Goal: Task Accomplishment & Management: Use online tool/utility

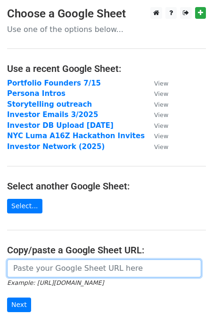
click at [62, 269] on input "url" at bounding box center [104, 269] width 194 height 18
paste input "https://docs.google.com/spreadsheets/d/1om925jtV_zVcqN9mwVyYW8lbfRHHOWfJa4mFKJN…"
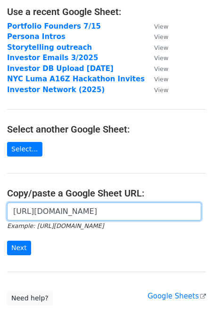
scroll to position [84, 0]
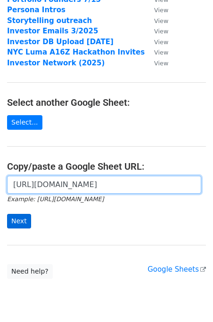
type input "https://docs.google.com/spreadsheets/d/1om925jtV_zVcqN9mwVyYW8lbfRHHOWfJa4mFKJN…"
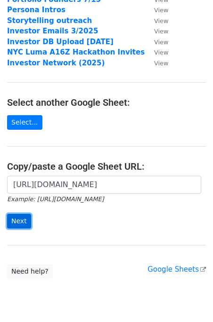
click at [17, 223] on input "Next" at bounding box center [19, 221] width 24 height 15
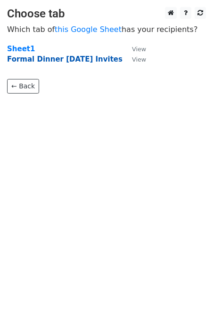
click at [35, 60] on strong "Formal Dinner 10/2/2025 Invites" at bounding box center [64, 59] width 115 height 8
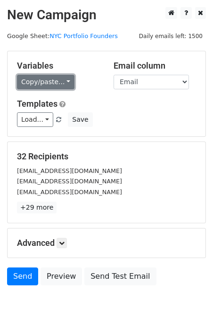
click at [53, 83] on link "Copy/paste..." at bounding box center [45, 82] width 57 height 15
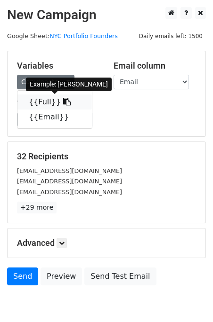
click at [40, 103] on link "{{Full}}" at bounding box center [54, 102] width 74 height 15
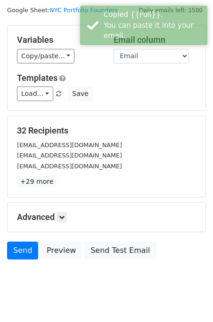
scroll to position [33, 0]
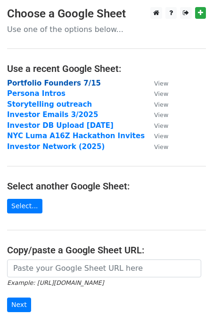
click at [46, 84] on strong "Portfolio Founders 7/15" at bounding box center [54, 83] width 94 height 8
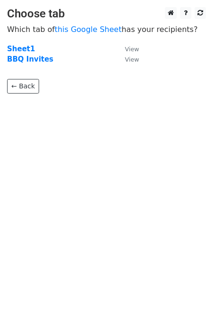
click at [19, 75] on p "← Back" at bounding box center [106, 79] width 199 height 29
click at [19, 88] on link "← Back" at bounding box center [23, 86] width 32 height 15
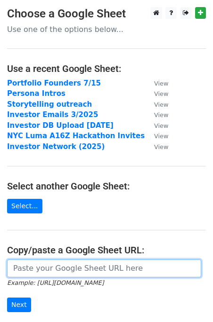
click at [61, 267] on input "url" at bounding box center [104, 269] width 194 height 18
paste input "https://docs.google.com/spreadsheets/d/1om925jtV_zVcqN9mwVyYW8lbfRHHOWfJa4mFKJN…"
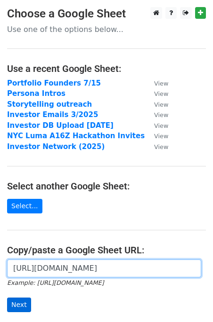
type input "https://docs.google.com/spreadsheets/d/1om925jtV_zVcqN9mwVyYW8lbfRHHOWfJa4mFKJN…"
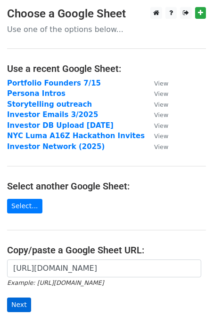
scroll to position [0, 0]
click at [27, 303] on input "Next" at bounding box center [19, 305] width 24 height 15
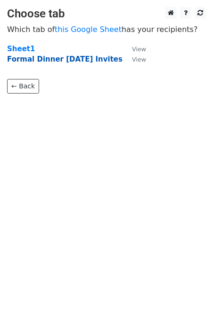
click at [61, 58] on strong "Formal Dinner 10/2/2025 Invites" at bounding box center [64, 59] width 115 height 8
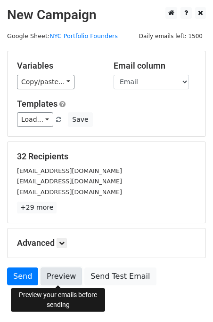
click at [47, 276] on link "Preview" at bounding box center [60, 277] width 41 height 18
click at [97, 156] on h5 "32 Recipients" at bounding box center [106, 157] width 179 height 10
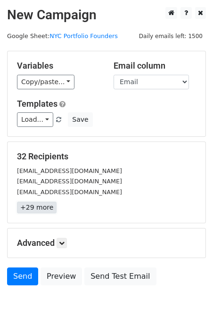
click at [38, 207] on link "+29 more" at bounding box center [37, 208] width 40 height 12
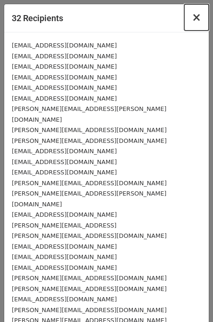
click at [197, 16] on span "×" at bounding box center [196, 17] width 9 height 13
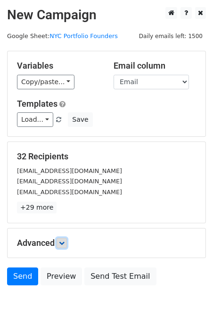
click at [63, 240] on link at bounding box center [61, 243] width 10 height 10
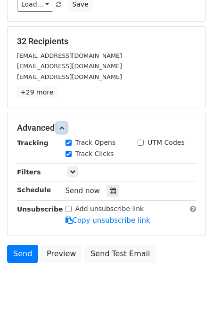
scroll to position [135, 0]
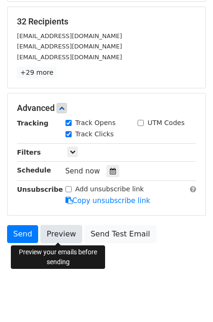
click at [64, 228] on link "Preview" at bounding box center [60, 234] width 41 height 18
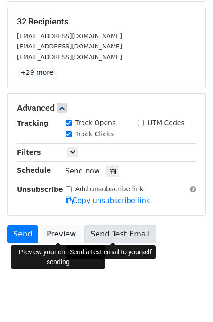
click at [101, 235] on link "Send Test Email" at bounding box center [120, 234] width 72 height 18
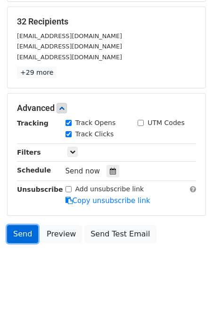
click at [25, 232] on link "Send" at bounding box center [22, 234] width 31 height 18
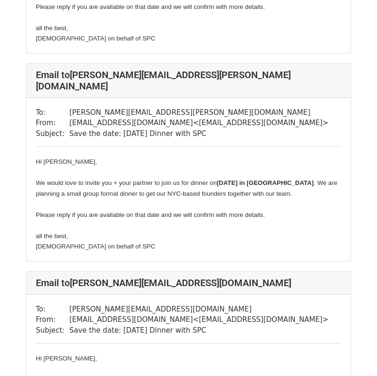
scroll to position [1146, 0]
